Goal: Transaction & Acquisition: Purchase product/service

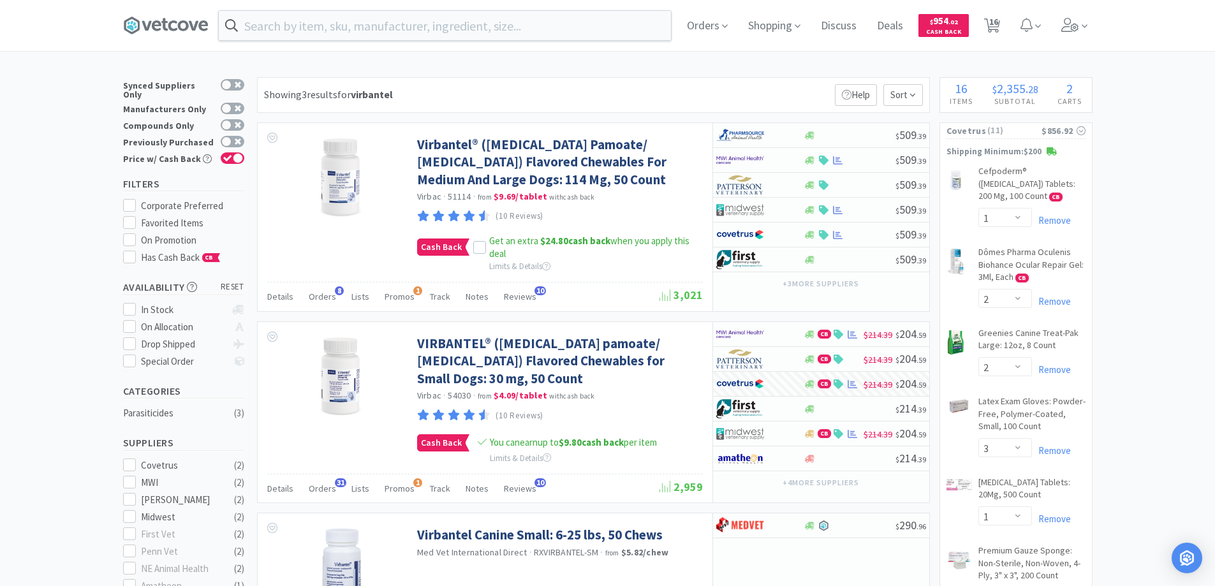
select select "1"
select select "2"
select select "3"
select select "1"
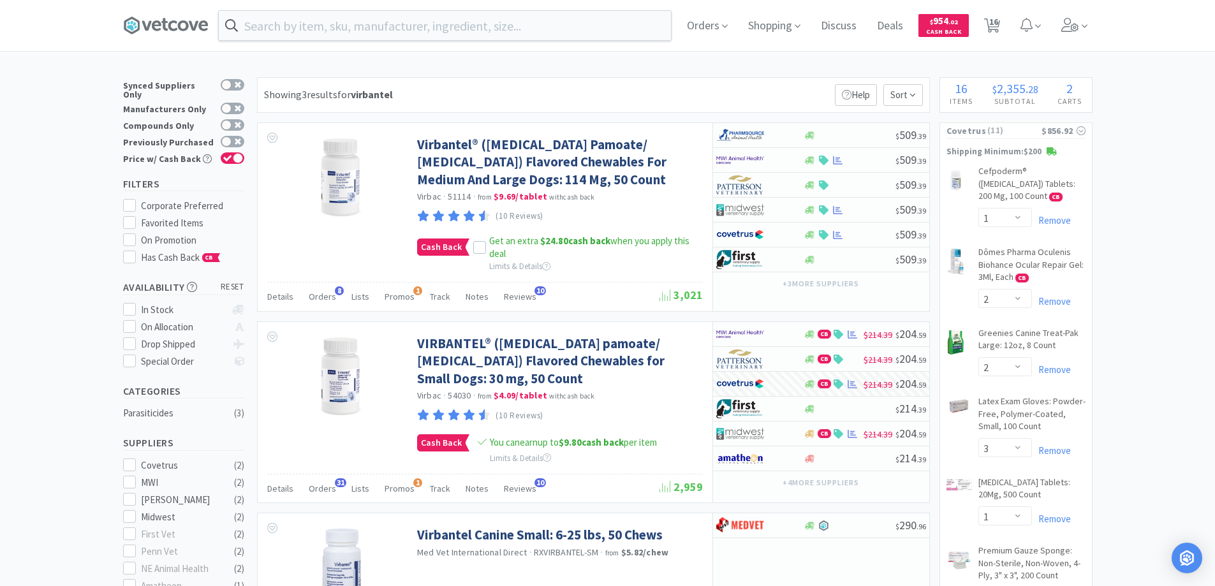
select select "20"
select select "2"
select select "1"
select select "4"
select select "1"
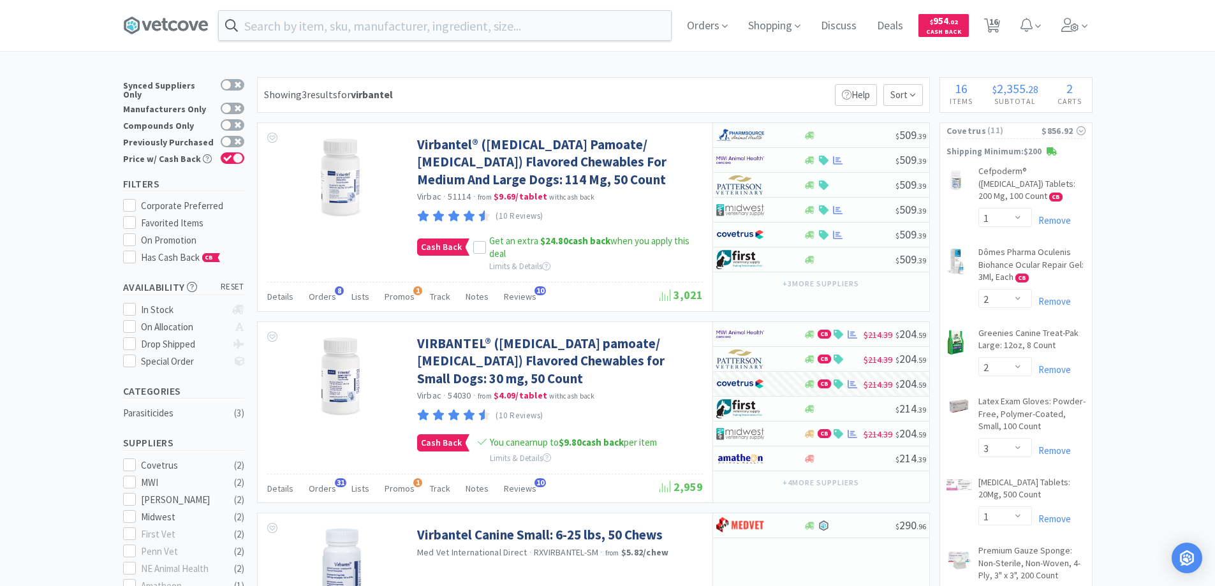
select select "1"
select select "2"
select select "1"
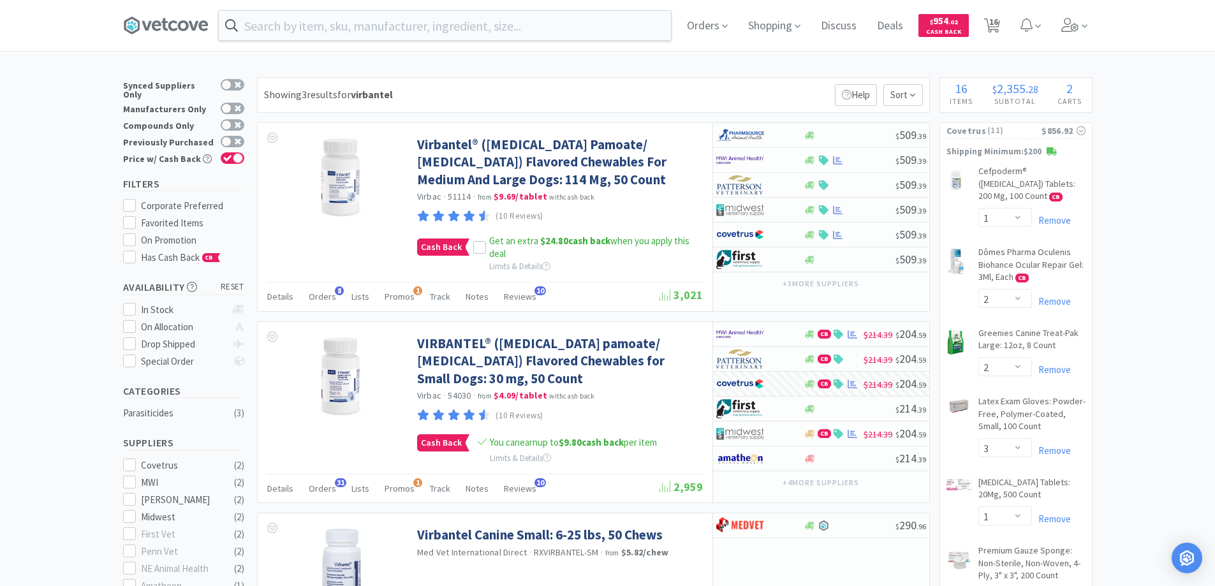
select select "1"
click at [992, 27] on icon at bounding box center [992, 25] width 16 height 14
select select "1"
select select "2"
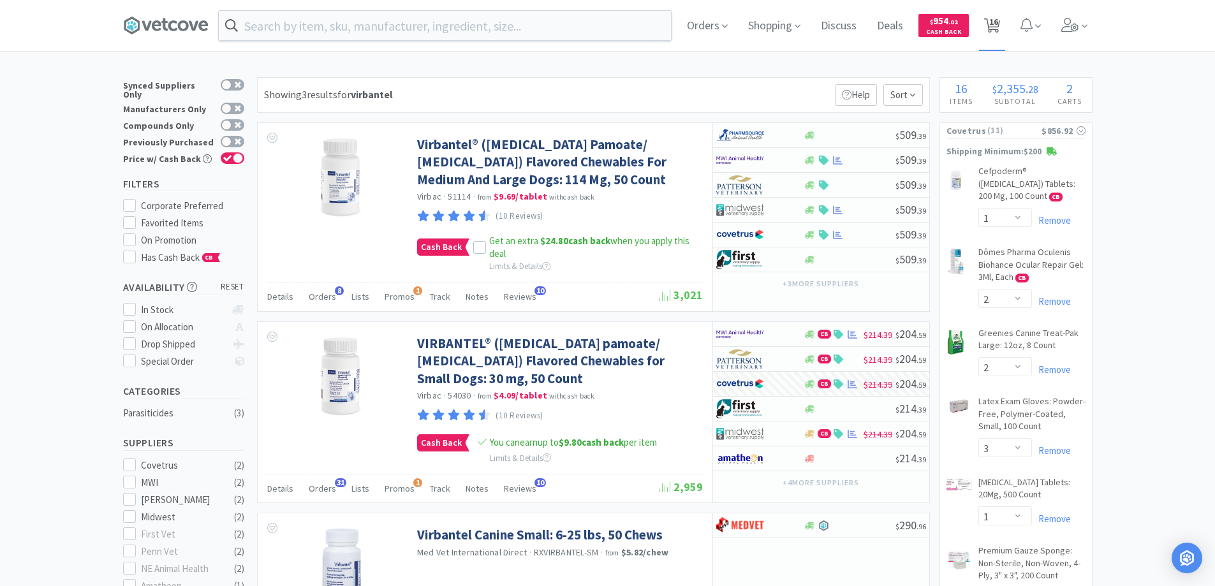
select select "3"
select select "1"
select select "20"
select select "2"
select select "1"
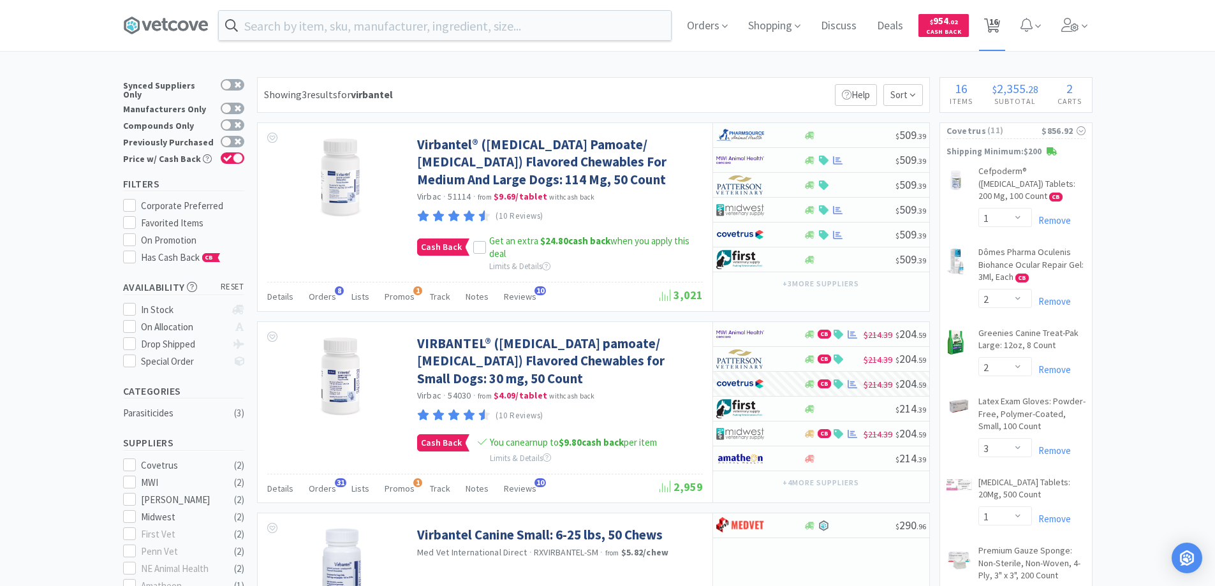
select select "4"
select select "1"
select select "2"
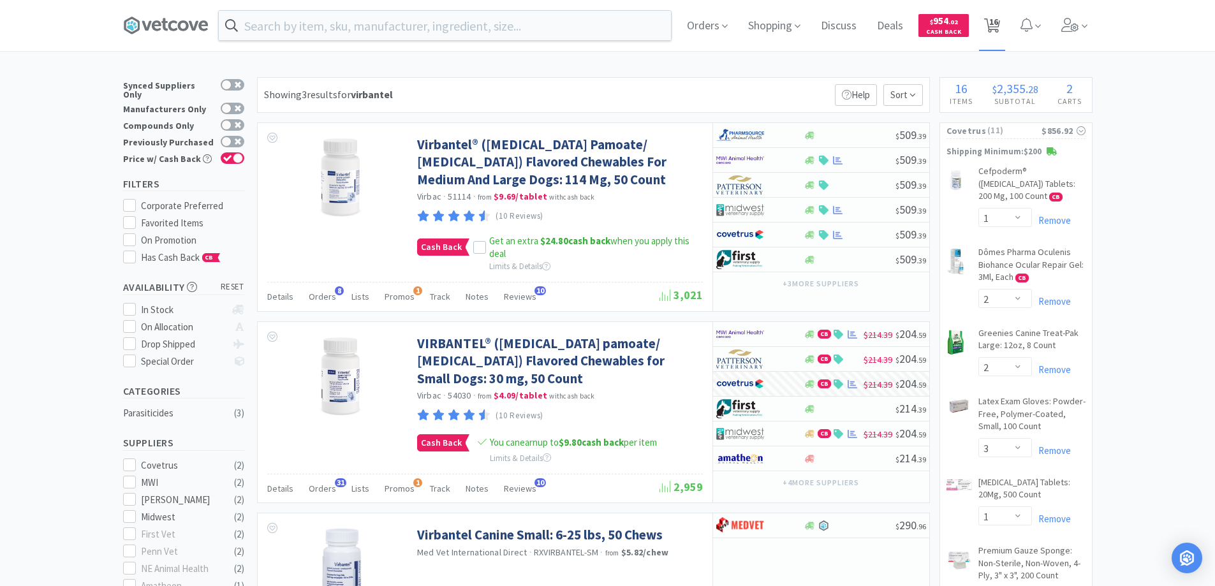
select select "1"
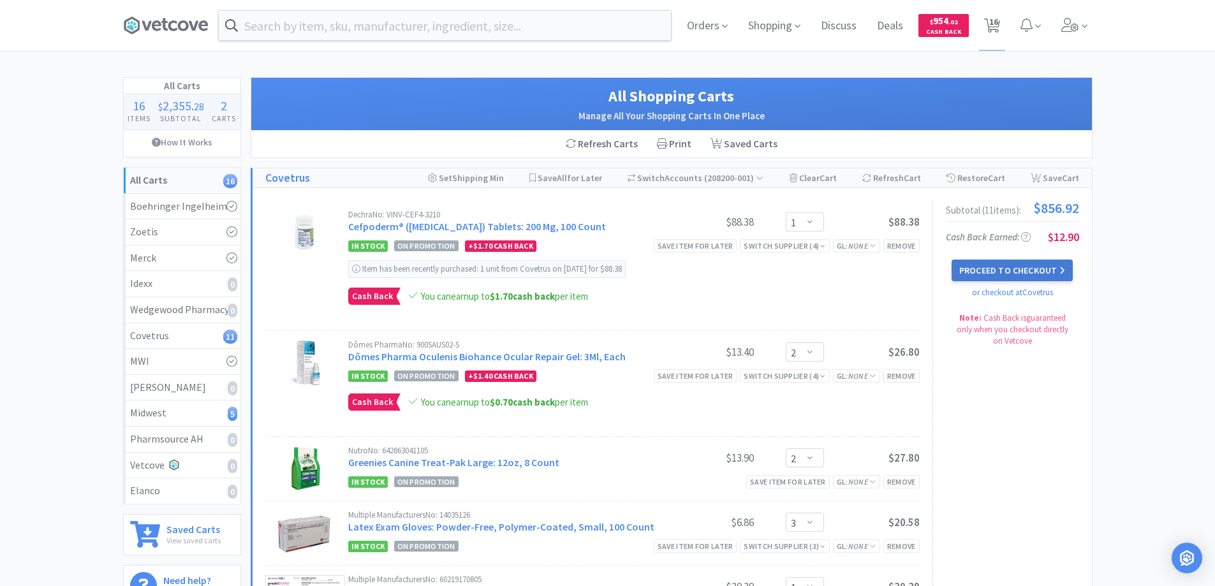
click at [981, 268] on button "Proceed to Checkout" at bounding box center [1011, 270] width 121 height 22
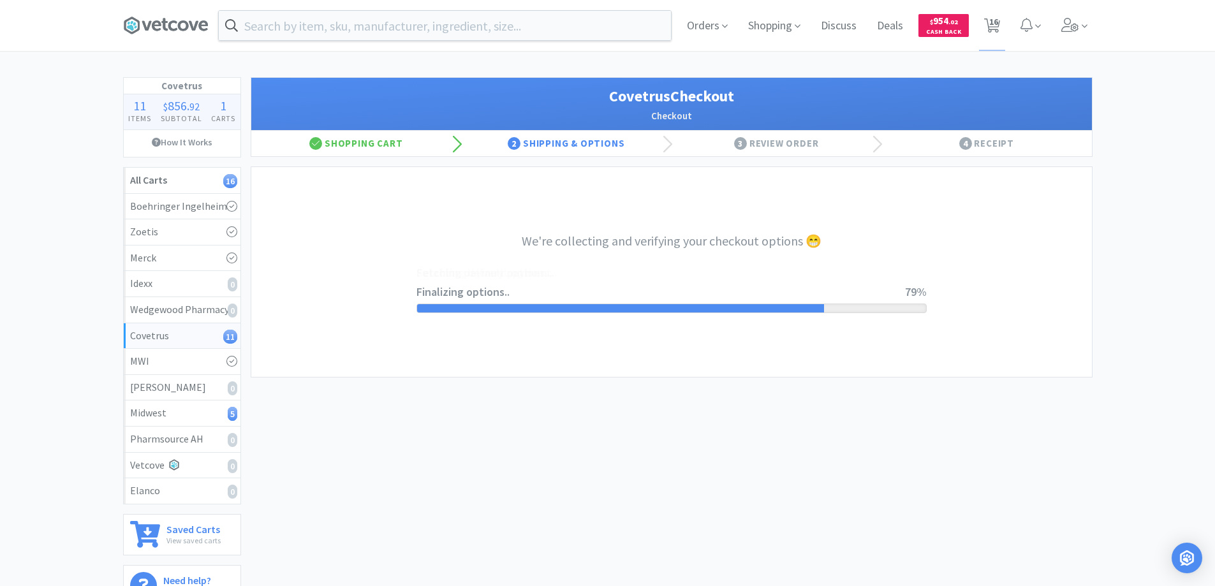
select select "ACCOUNT"
select select "cvt-standard-net"
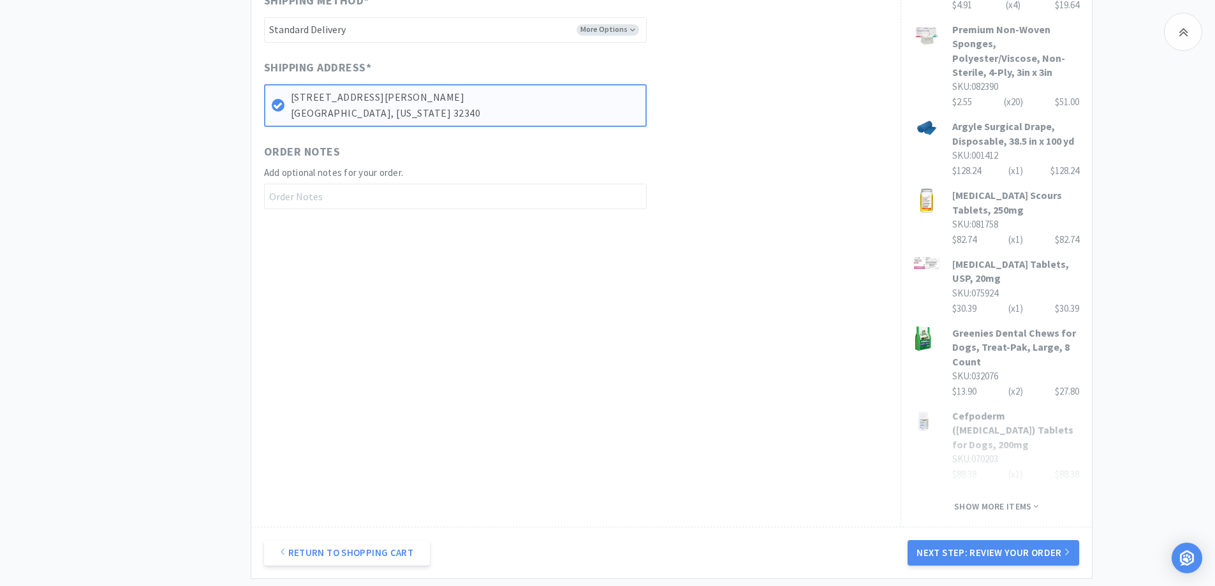
scroll to position [754, 0]
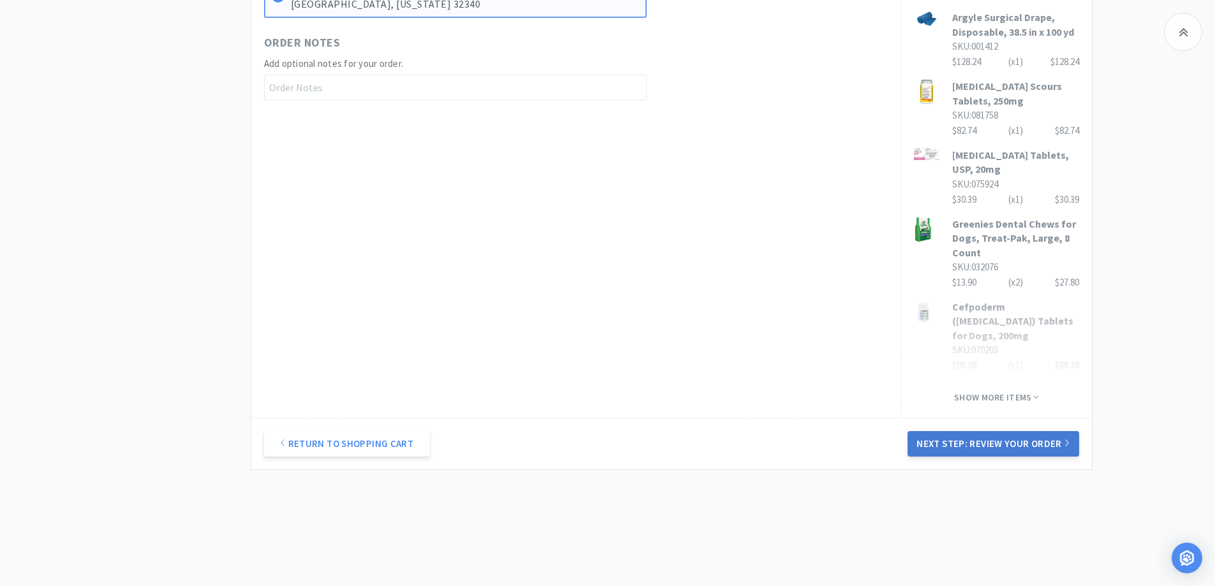
click at [998, 431] on button "Next Step: Review Your Order" at bounding box center [992, 444] width 171 height 26
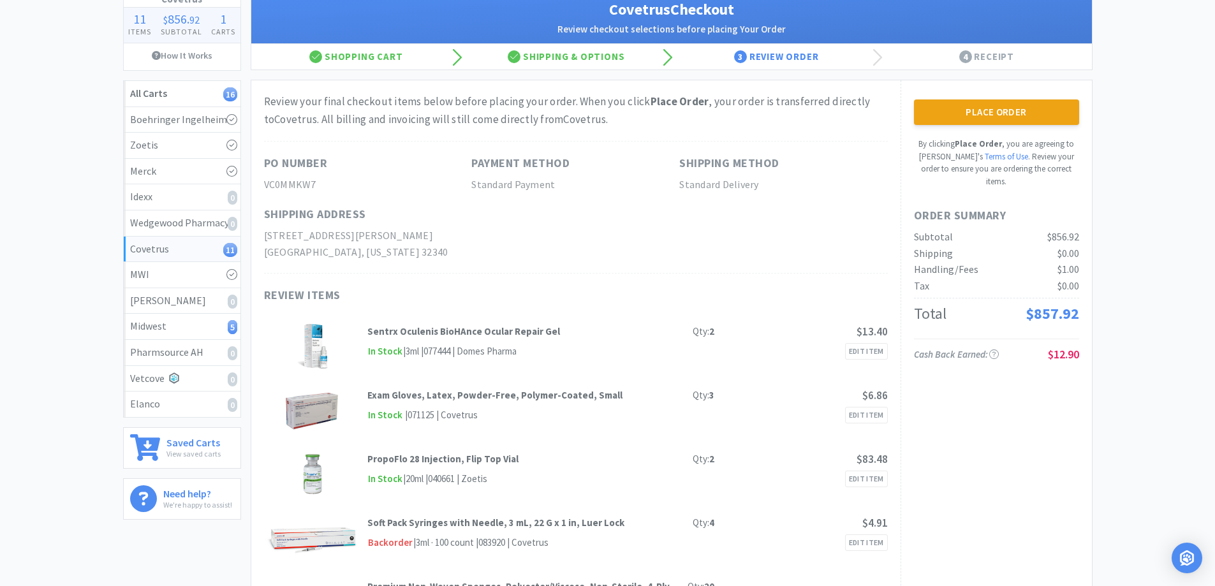
scroll to position [0, 0]
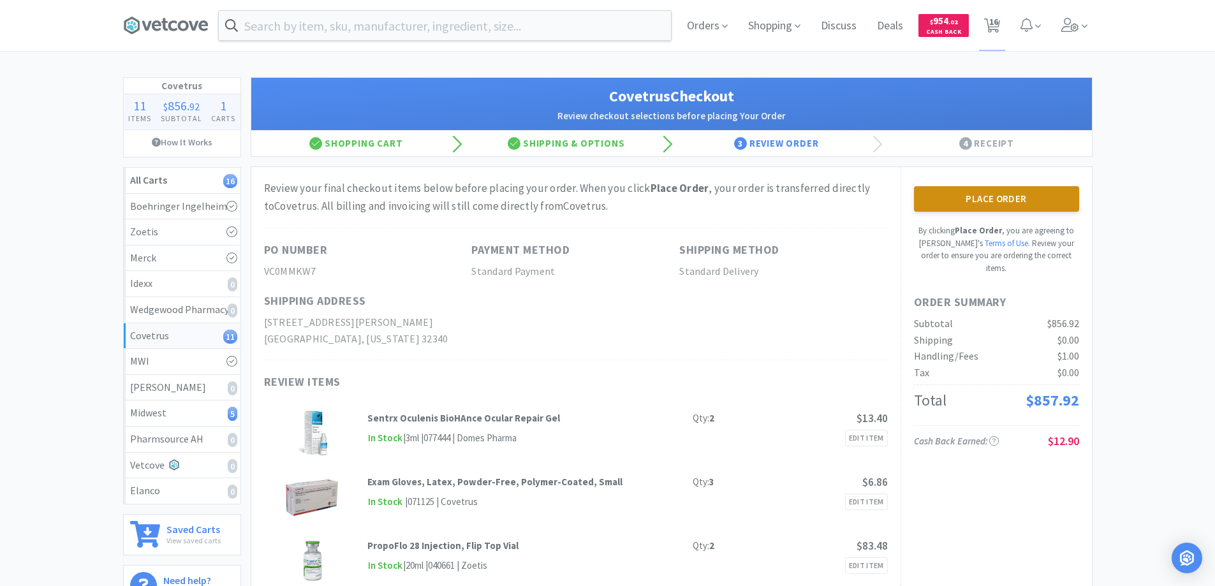
click at [977, 194] on button "Place Order" at bounding box center [996, 199] width 165 height 26
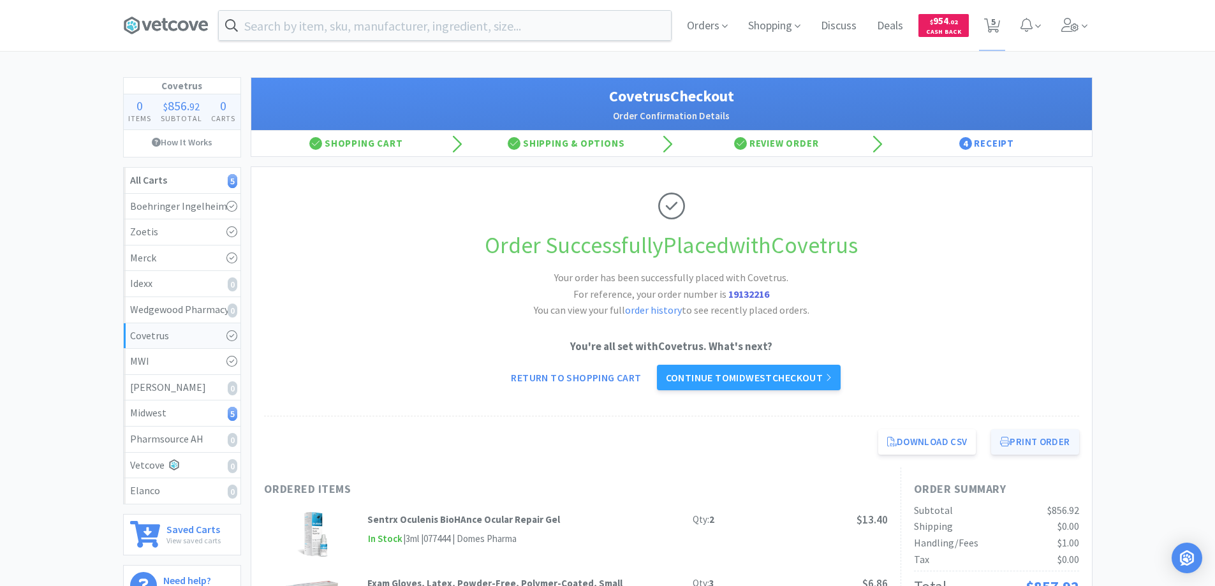
click at [1017, 444] on button "Print Order" at bounding box center [1034, 442] width 87 height 26
click at [752, 380] on link "Continue to Midwest checkout" at bounding box center [749, 378] width 184 height 26
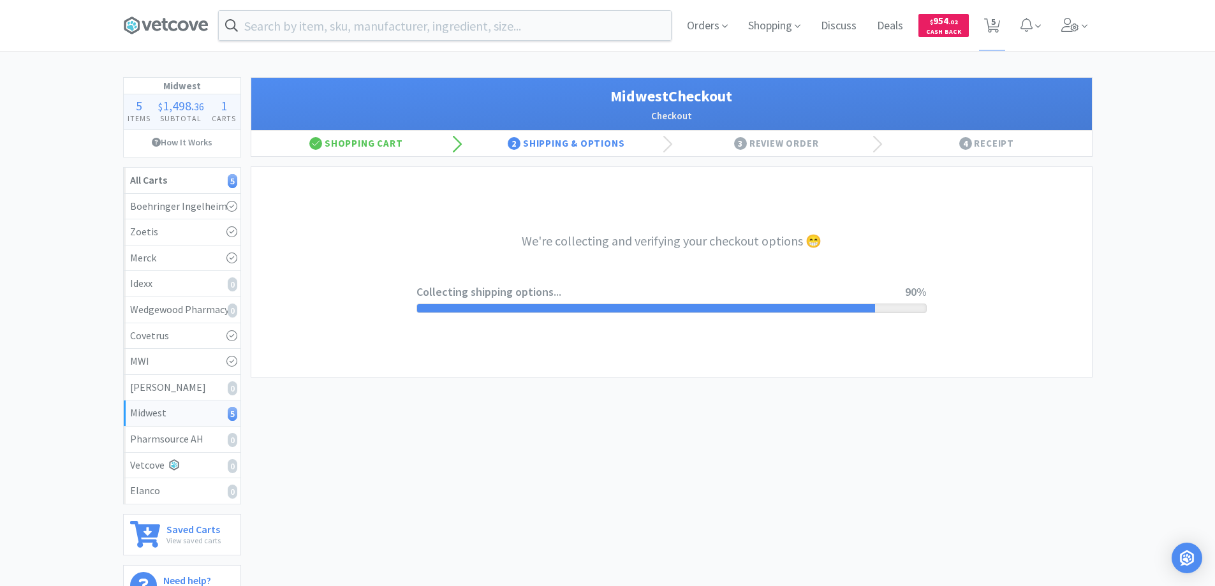
select select "3"
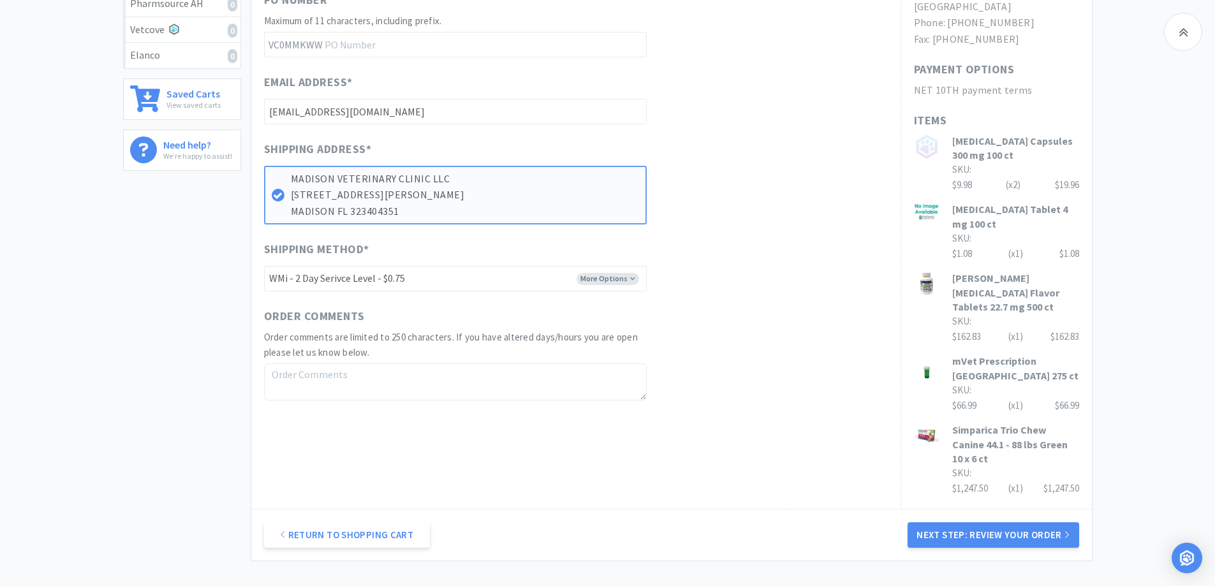
scroll to position [446, 0]
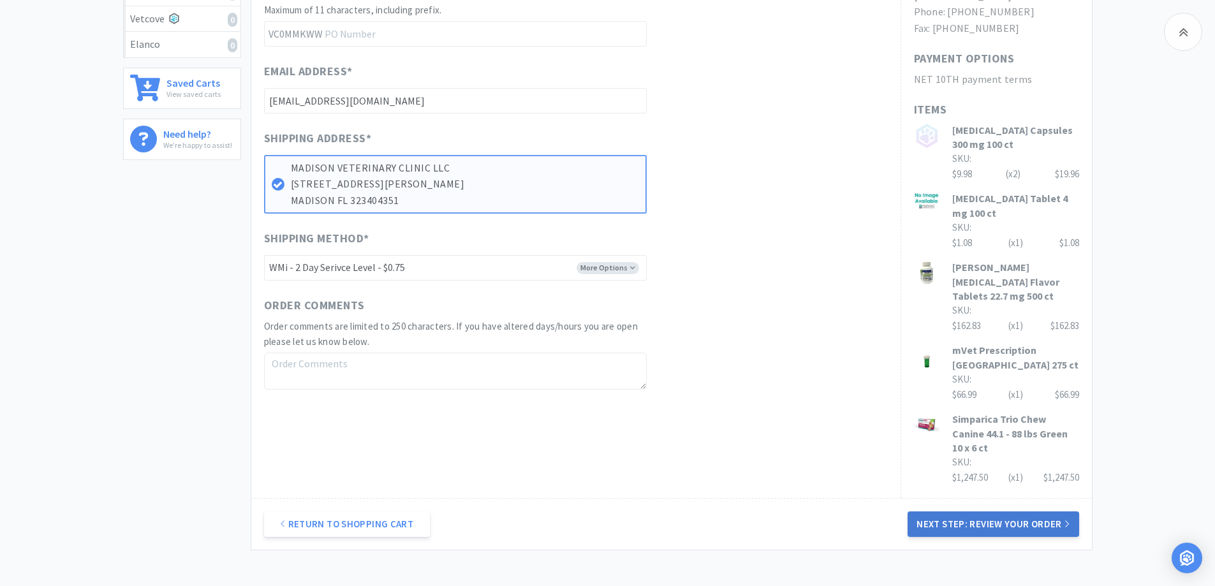
click at [967, 511] on button "Next Step: Review Your Order" at bounding box center [992, 524] width 171 height 26
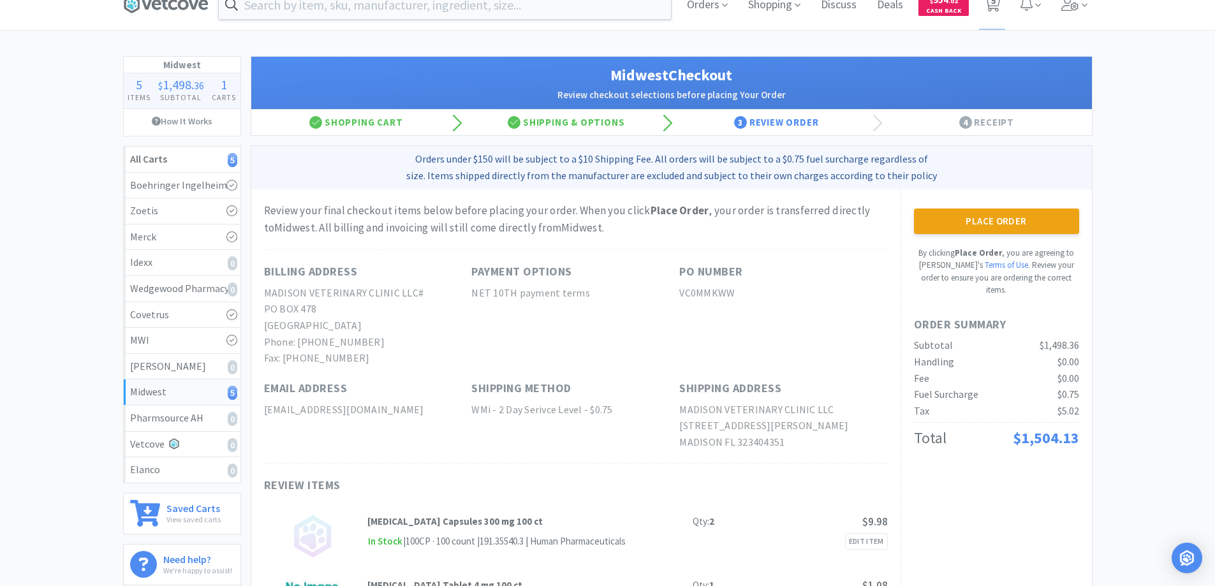
scroll to position [0, 0]
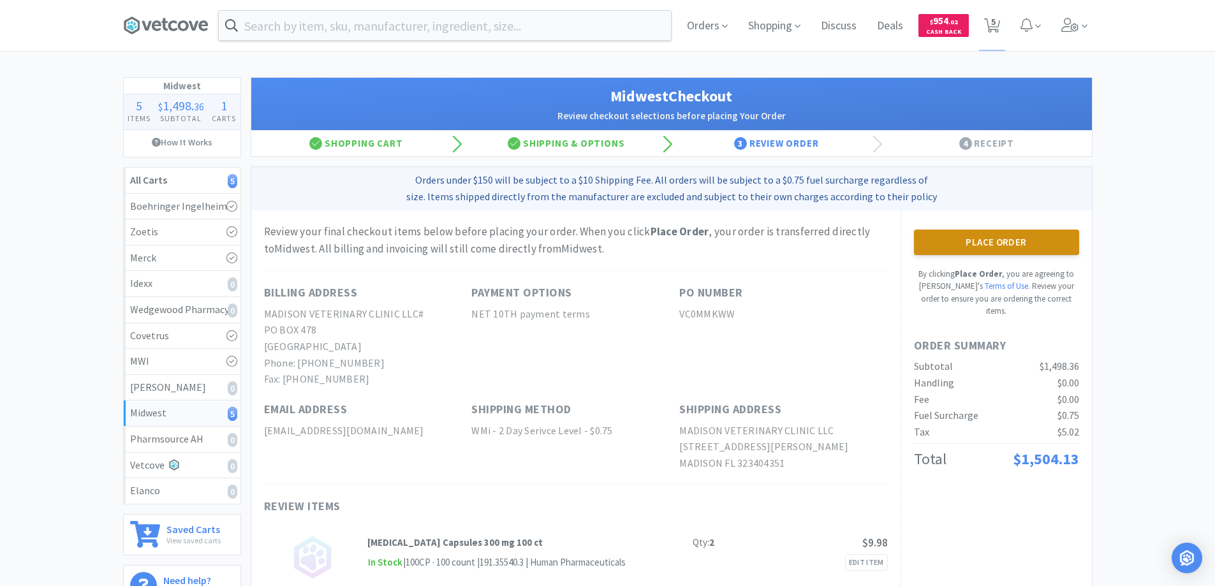
click at [974, 244] on button "Place Order" at bounding box center [996, 243] width 165 height 26
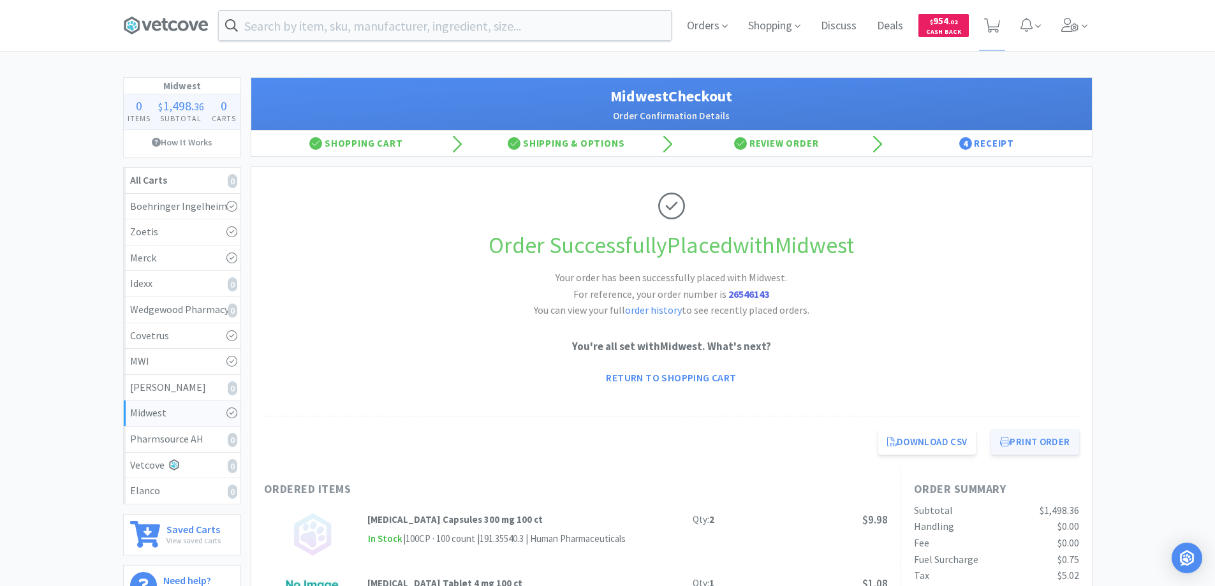
click at [1040, 439] on button "Print Order" at bounding box center [1034, 442] width 87 height 26
click at [173, 24] on icon at bounding box center [165, 25] width 85 height 19
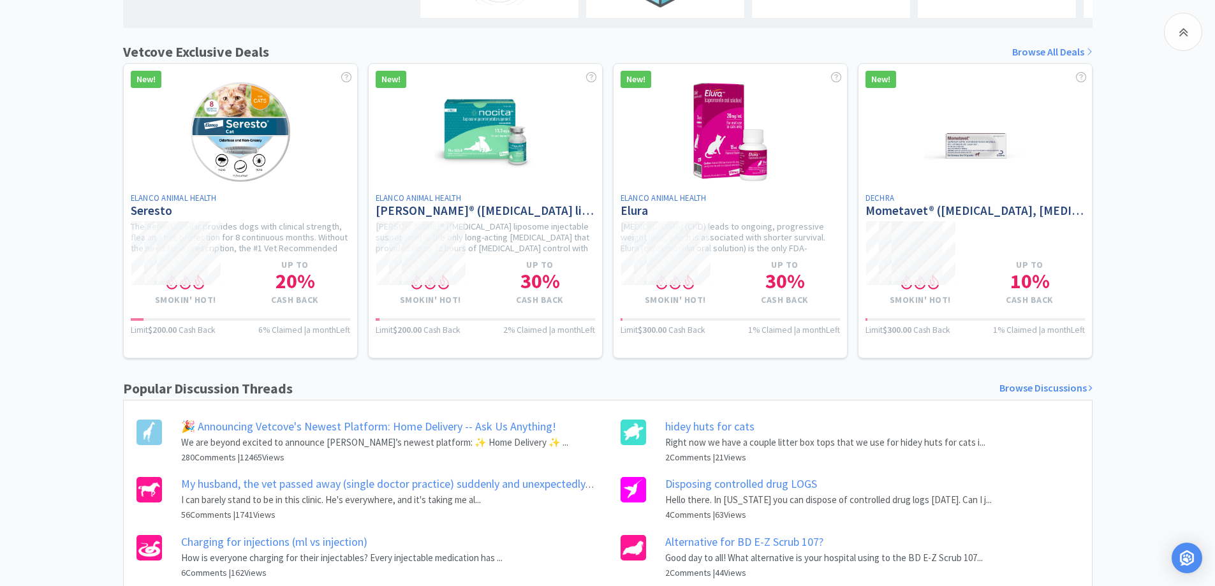
scroll to position [475, 0]
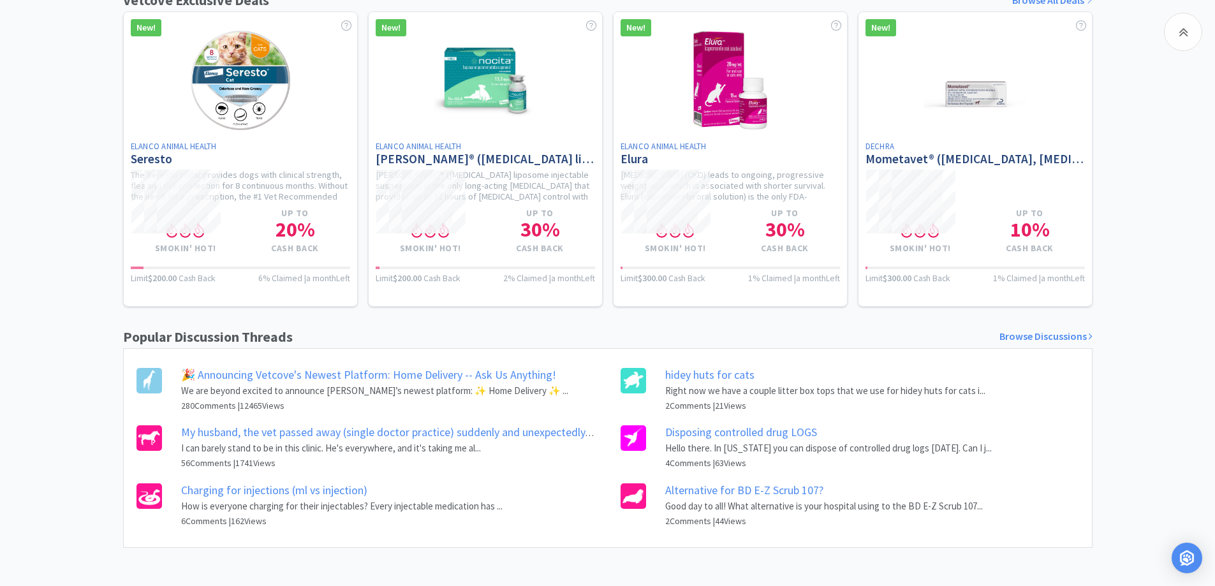
click at [710, 390] on p "Right now we have a couple litter box tops that we use for hidey huts for cats …" at bounding box center [825, 390] width 320 height 15
click at [674, 374] on link "hidey huts for cats" at bounding box center [709, 374] width 89 height 15
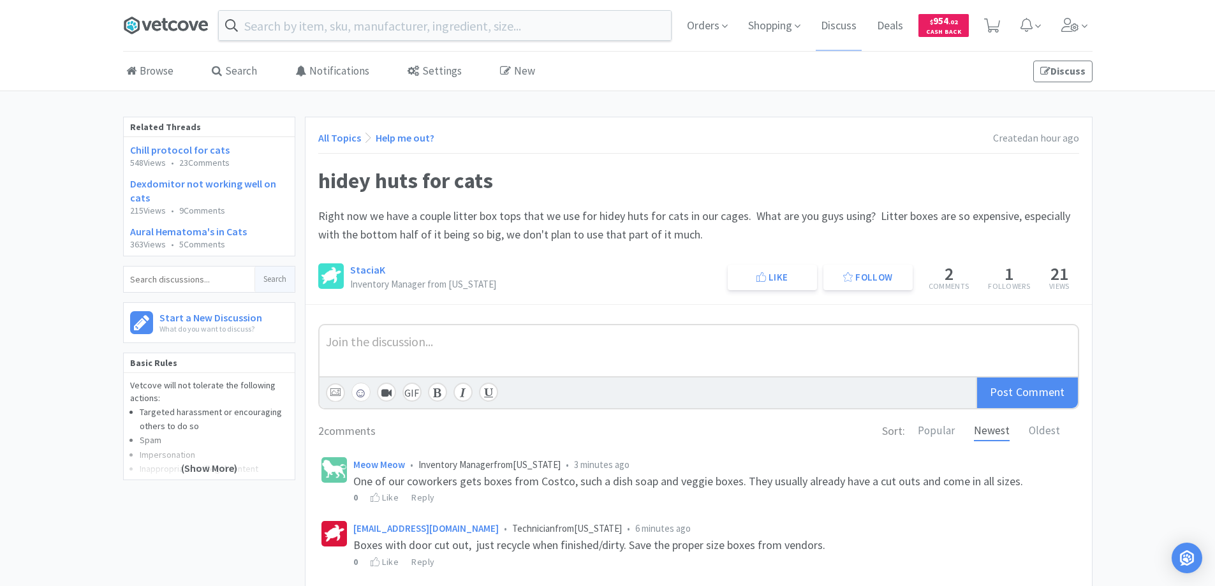
click at [173, 20] on icon at bounding box center [165, 25] width 85 height 19
